Goal: Book appointment/travel/reservation

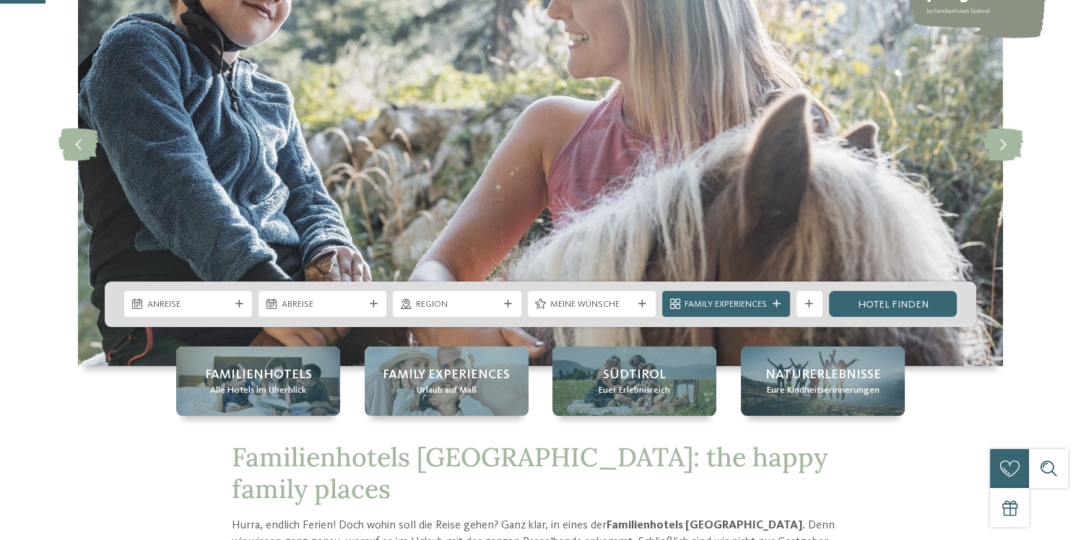
scroll to position [256, 0]
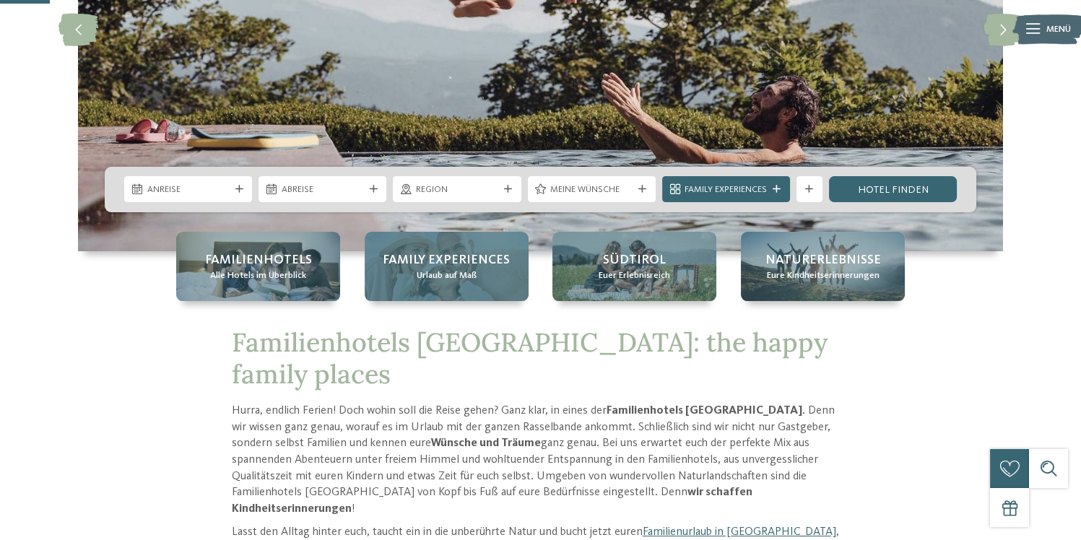
click at [464, 266] on span "Family Experiences" at bounding box center [446, 260] width 127 height 18
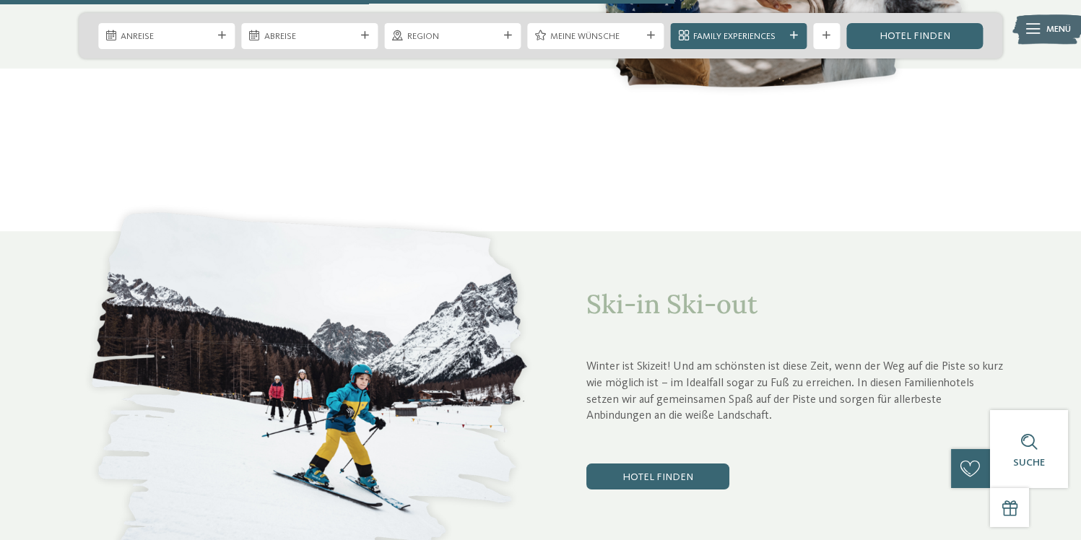
scroll to position [3530, 0]
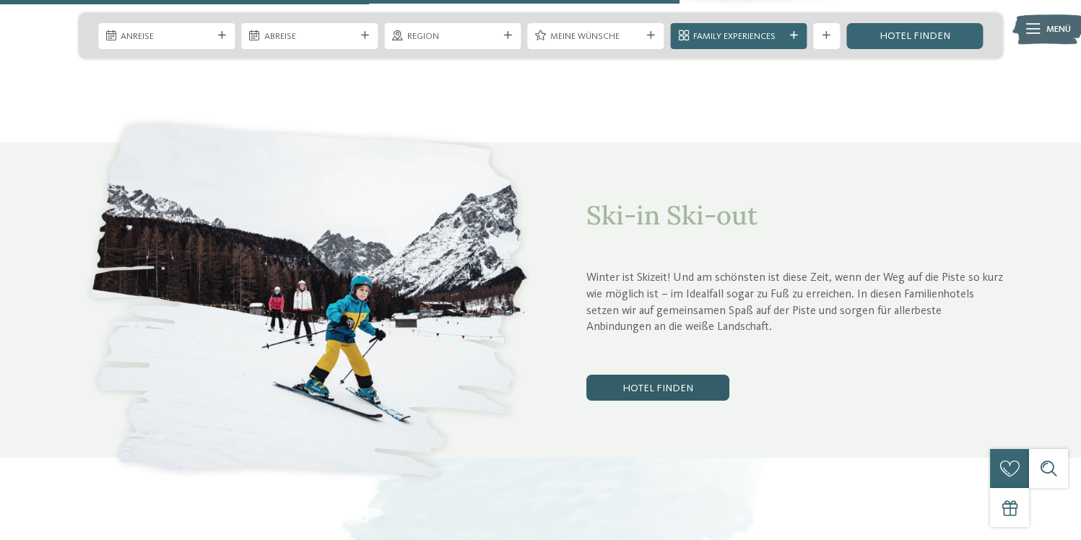
click at [678, 375] on link "Hotel finden" at bounding box center [657, 388] width 143 height 26
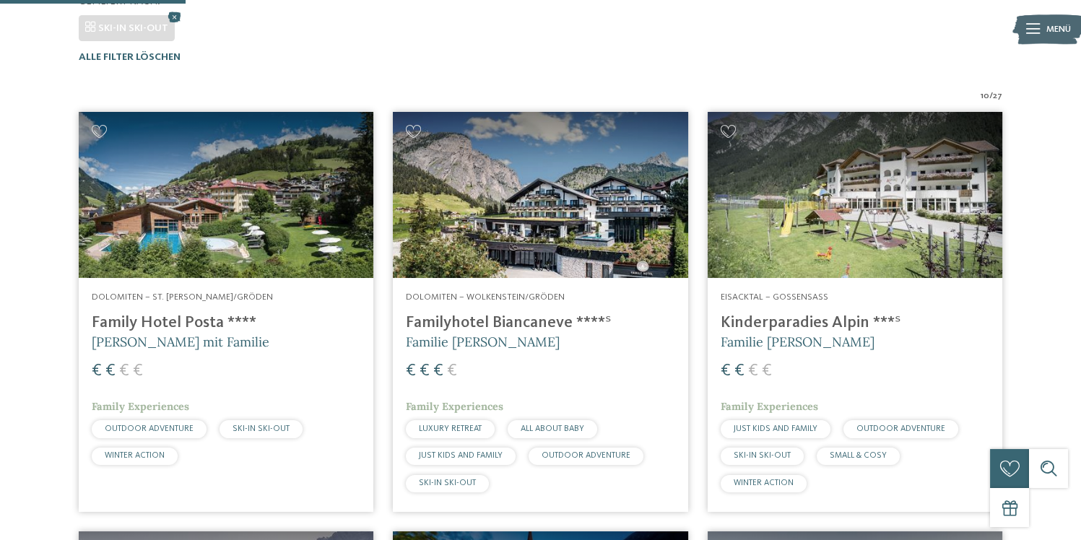
scroll to position [418, 0]
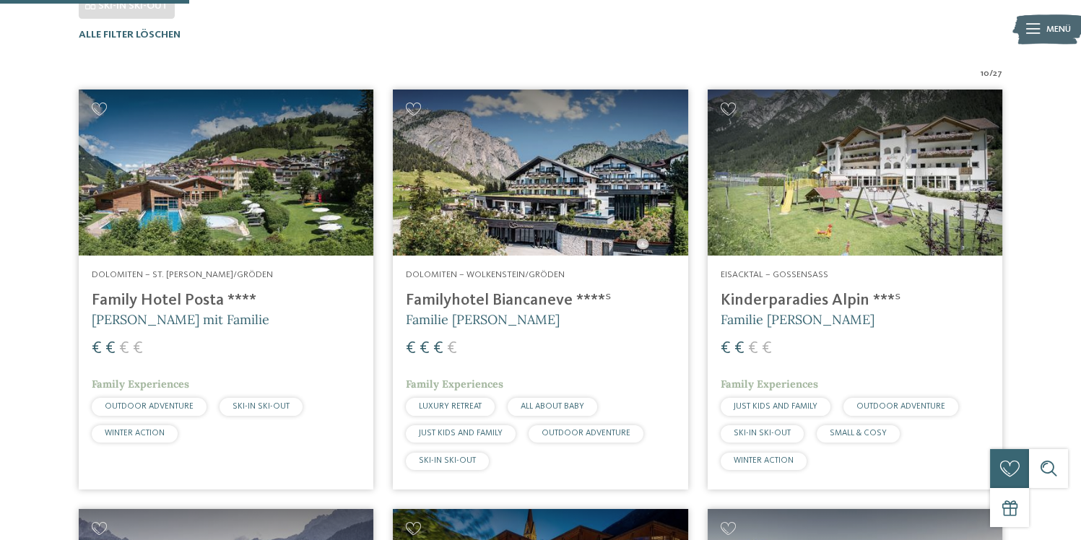
click at [264, 215] on img at bounding box center [226, 173] width 295 height 166
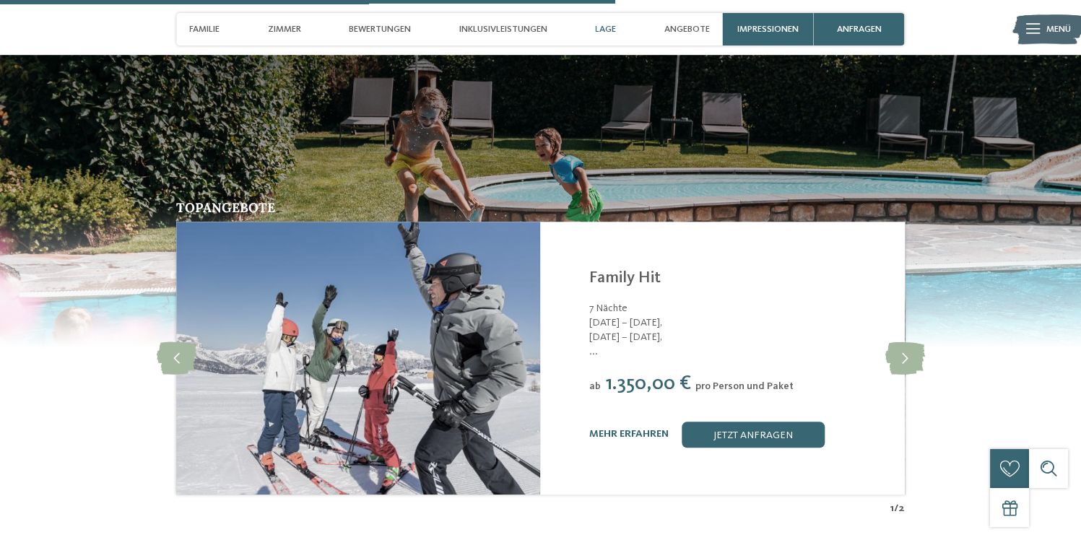
scroll to position [2696, 0]
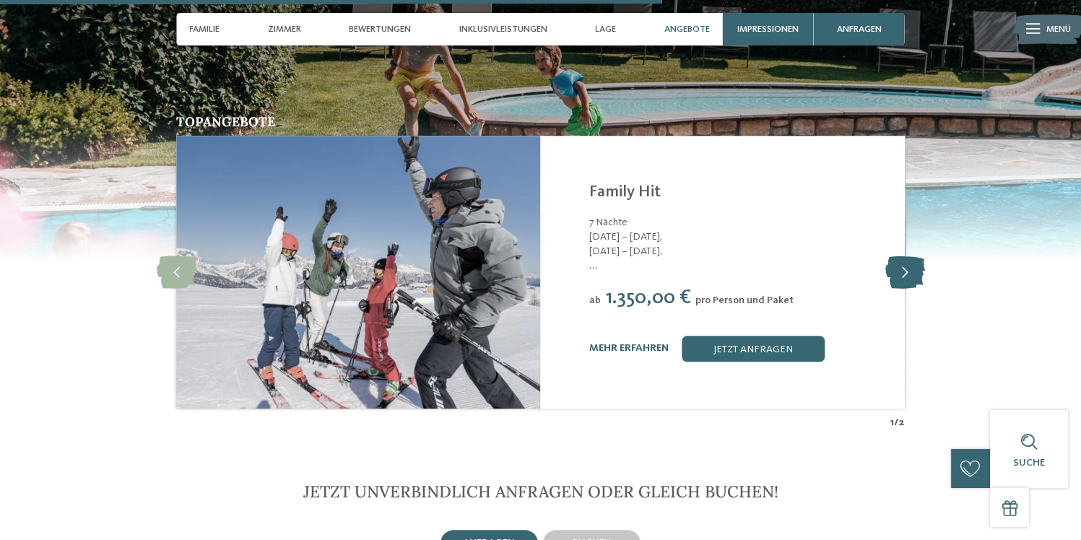
click at [911, 256] on icon at bounding box center [905, 272] width 40 height 33
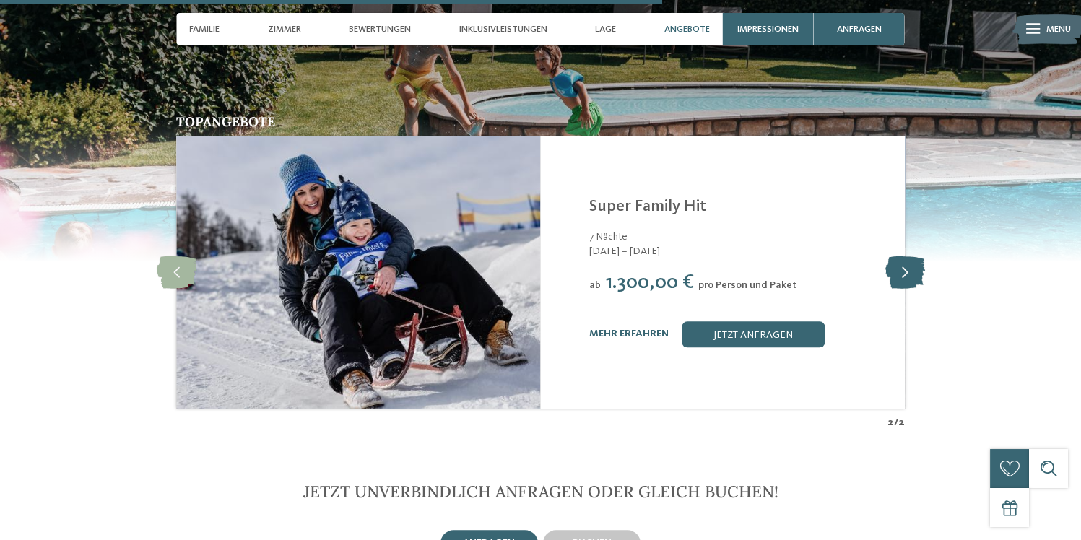
click at [911, 256] on icon at bounding box center [905, 272] width 40 height 33
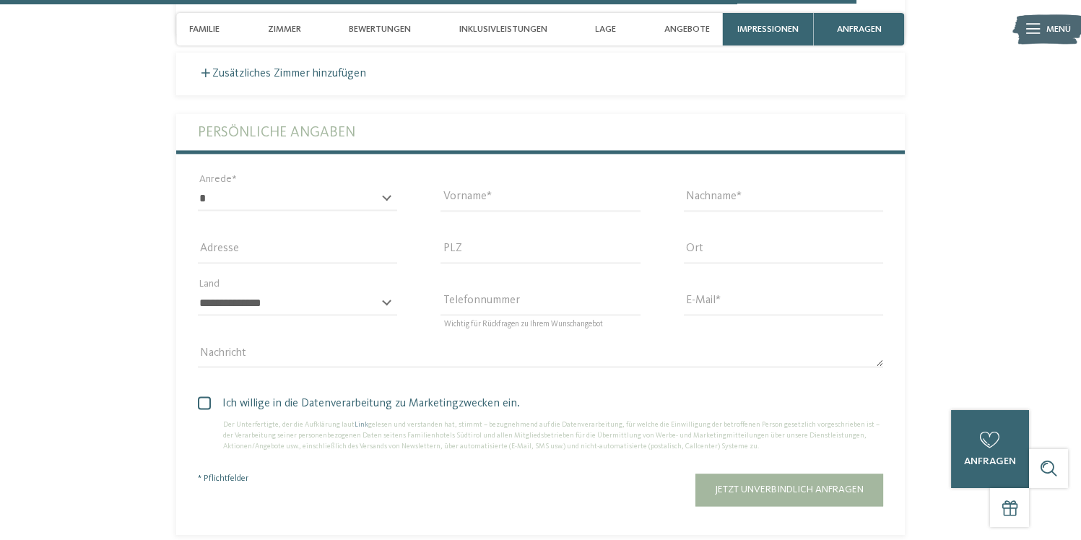
scroll to position [3467, 0]
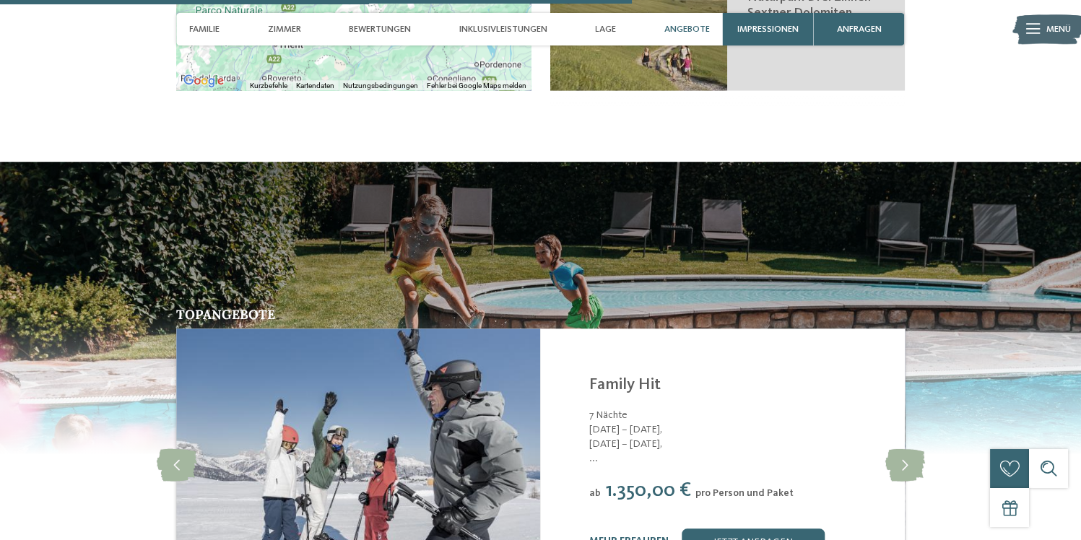
scroll to position [2760, 0]
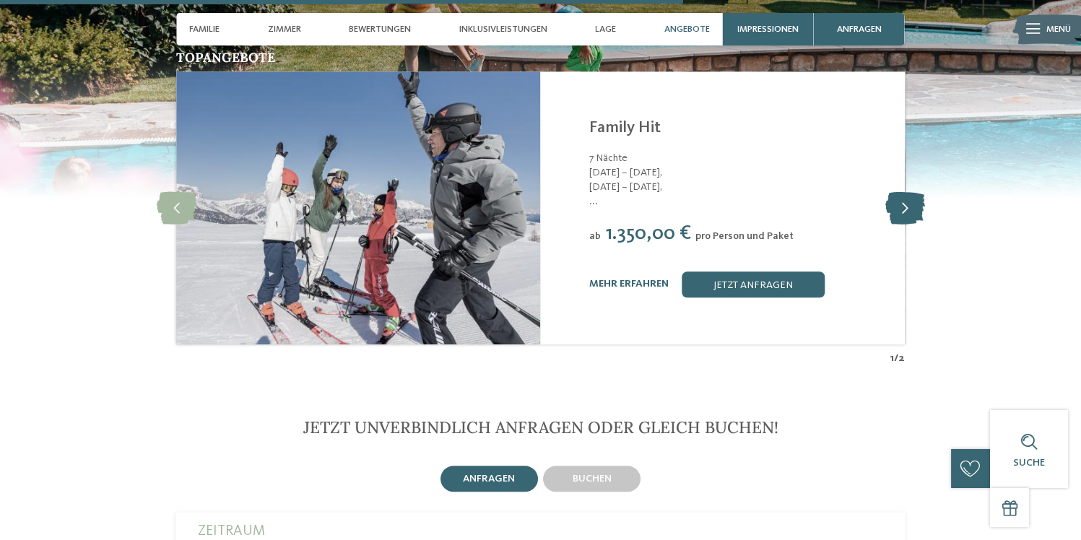
click at [897, 191] on icon at bounding box center [905, 207] width 40 height 33
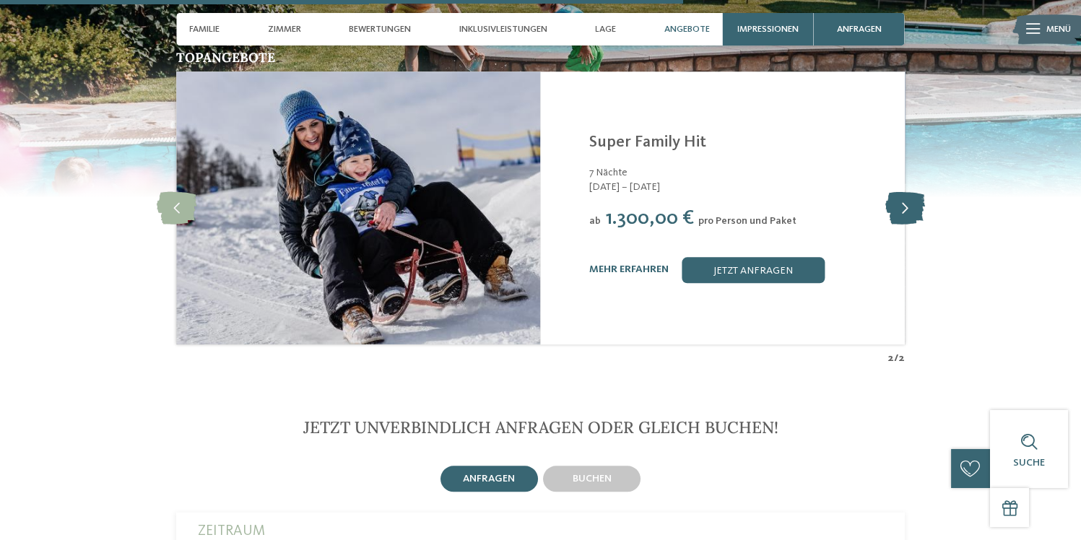
click at [897, 191] on icon at bounding box center [905, 207] width 40 height 33
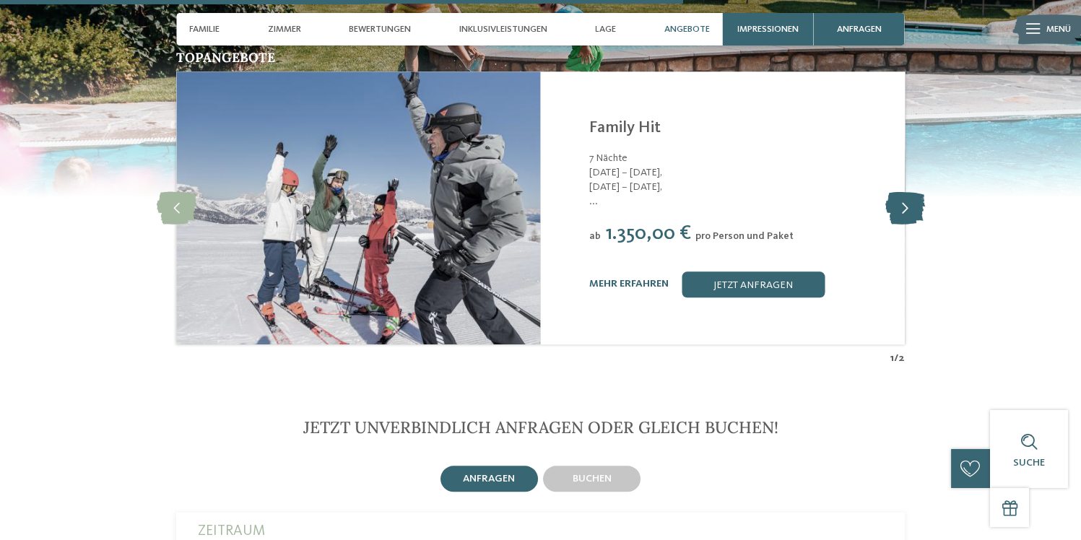
click at [897, 191] on icon at bounding box center [905, 207] width 40 height 33
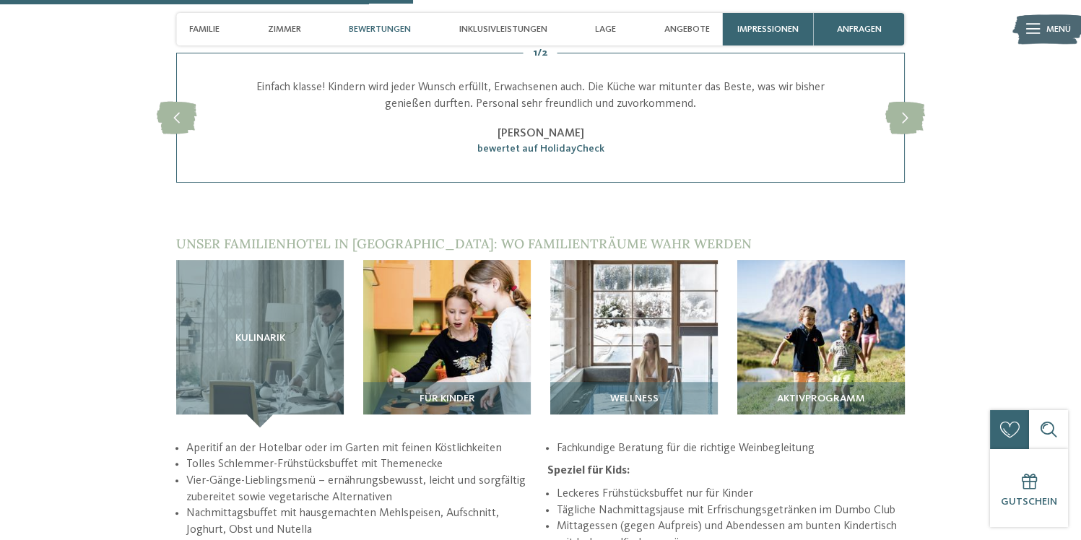
scroll to position [1669, 0]
